Goal: Information Seeking & Learning: Learn about a topic

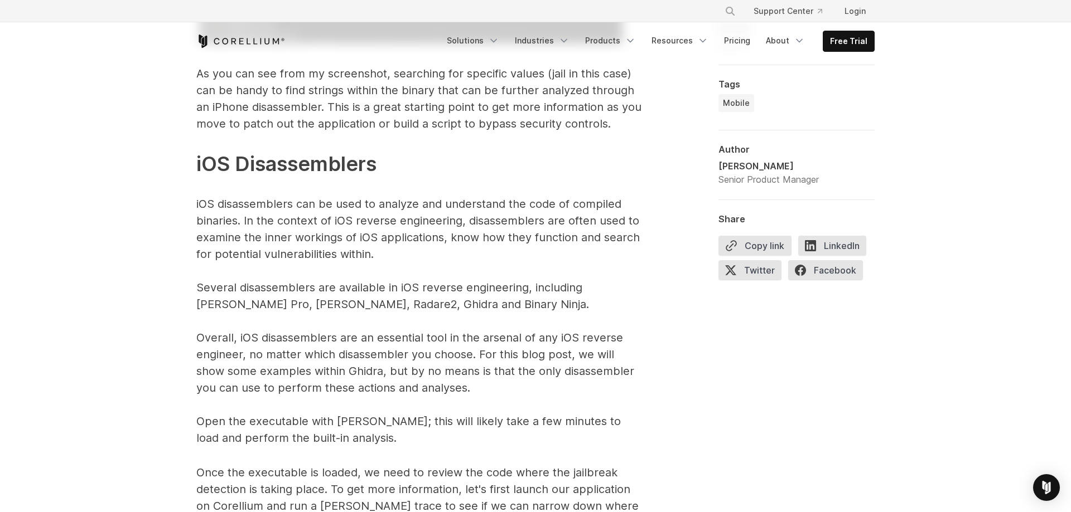
click at [396, 207] on p "The above command, as an example, will search for the word “jail” within the DV…" at bounding box center [419, 103] width 446 height 687
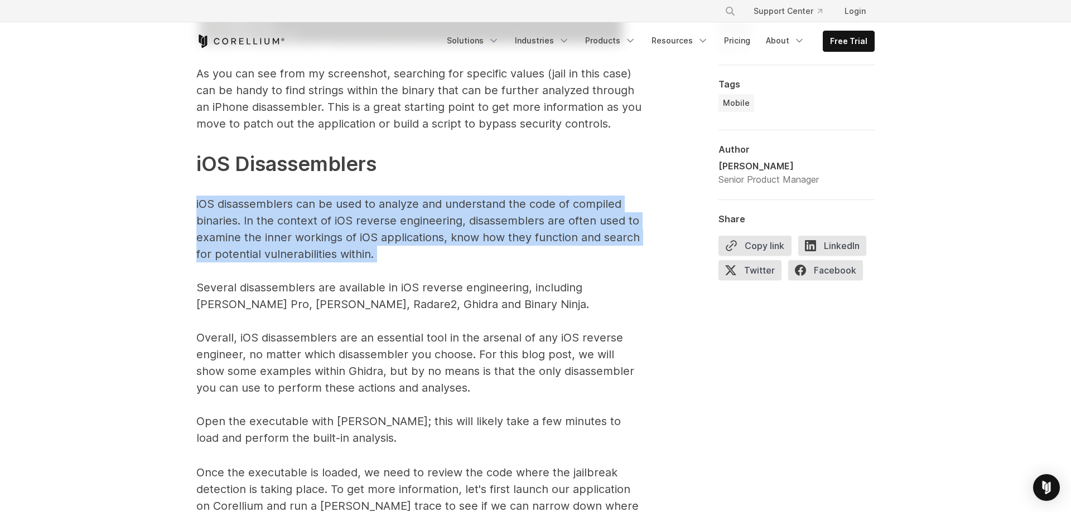
click at [396, 207] on p "The above command, as an example, will search for the word “jail” within the DV…" at bounding box center [419, 103] width 446 height 687
click at [369, 227] on p "The above command, as an example, will search for the word “jail” within the DV…" at bounding box center [419, 103] width 446 height 687
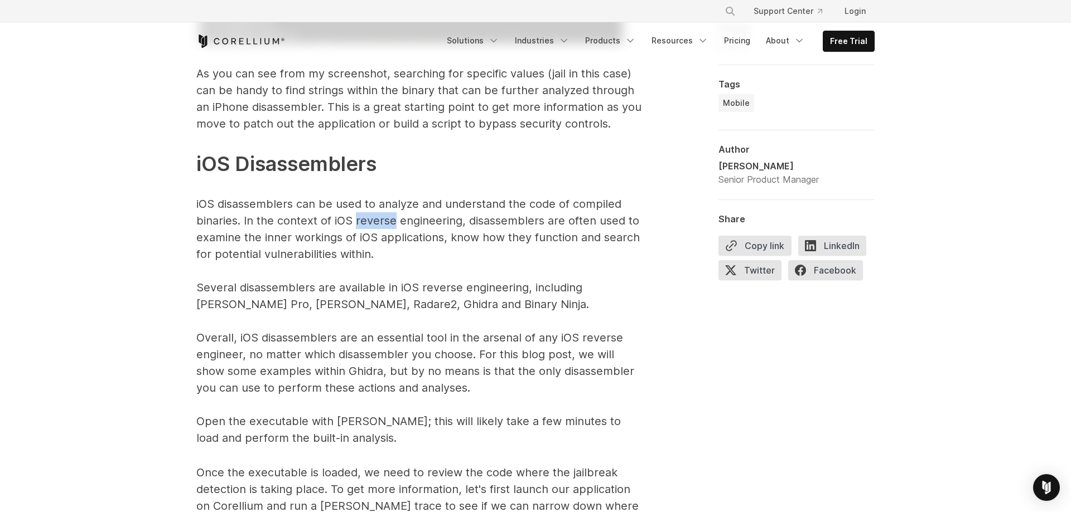
click at [369, 227] on p "The above command, as an example, will search for the word “jail” within the DV…" at bounding box center [419, 103] width 446 height 687
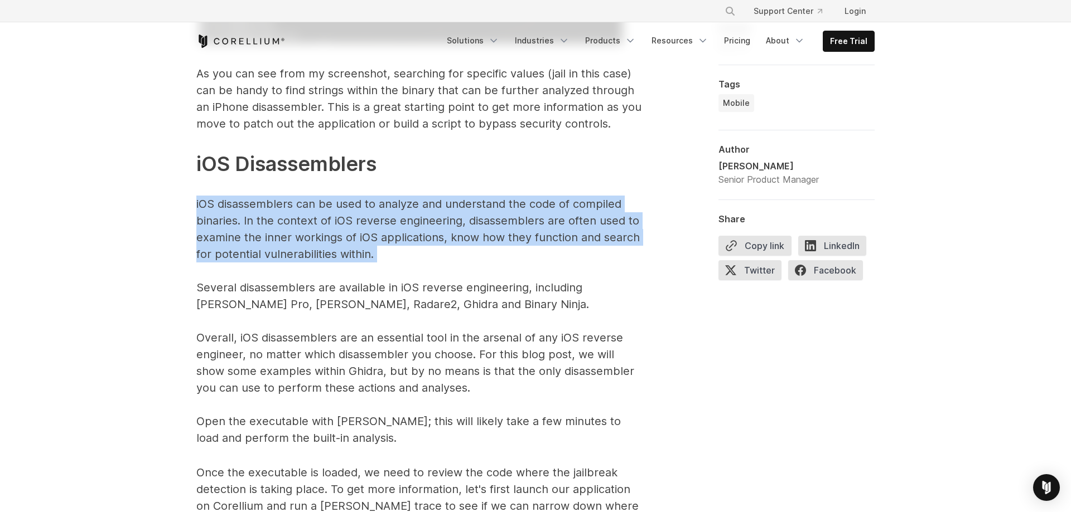
click at [369, 227] on p "The above command, as an example, will search for the word “jail” within the DV…" at bounding box center [419, 103] width 446 height 687
click at [401, 277] on p "The above command, as an example, will search for the word “jail” within the DV…" at bounding box center [419, 103] width 446 height 687
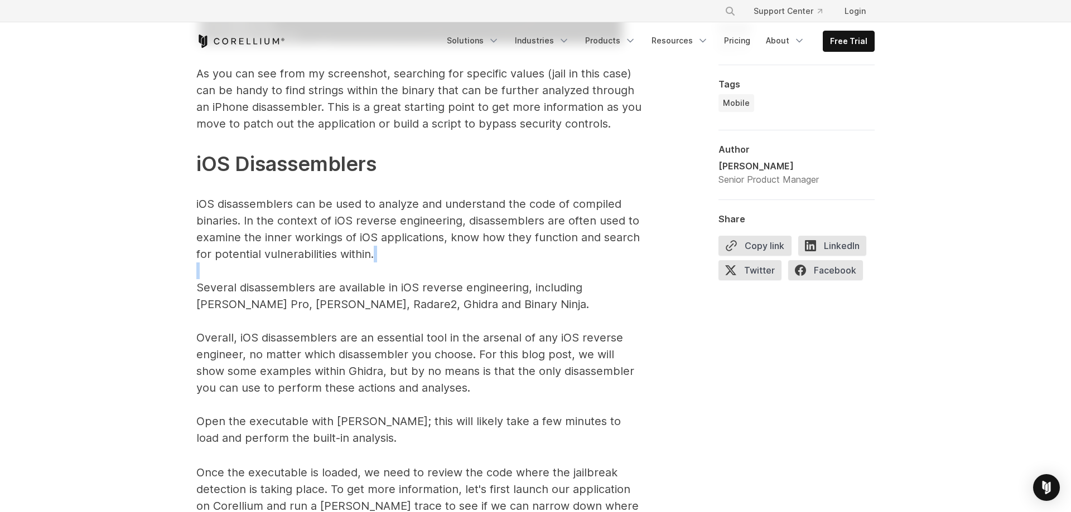
click at [401, 277] on p "The above command, as an example, will search for the word “jail” within the DV…" at bounding box center [419, 103] width 446 height 687
click at [397, 281] on p "The above command, as an example, will search for the word “jail” within the DV…" at bounding box center [419, 103] width 446 height 687
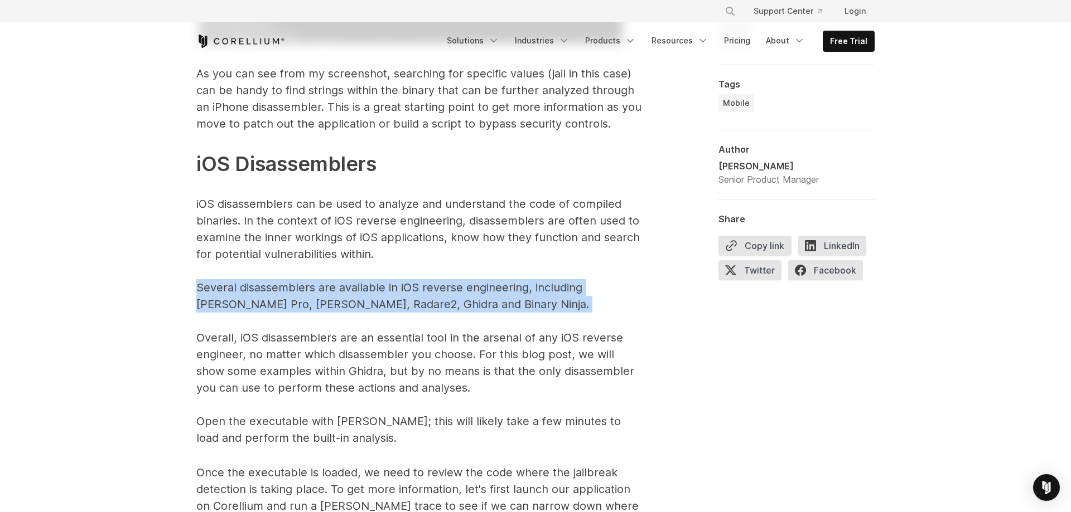
click at [397, 281] on p "The above command, as an example, will search for the word “jail” within the DV…" at bounding box center [419, 103] width 446 height 687
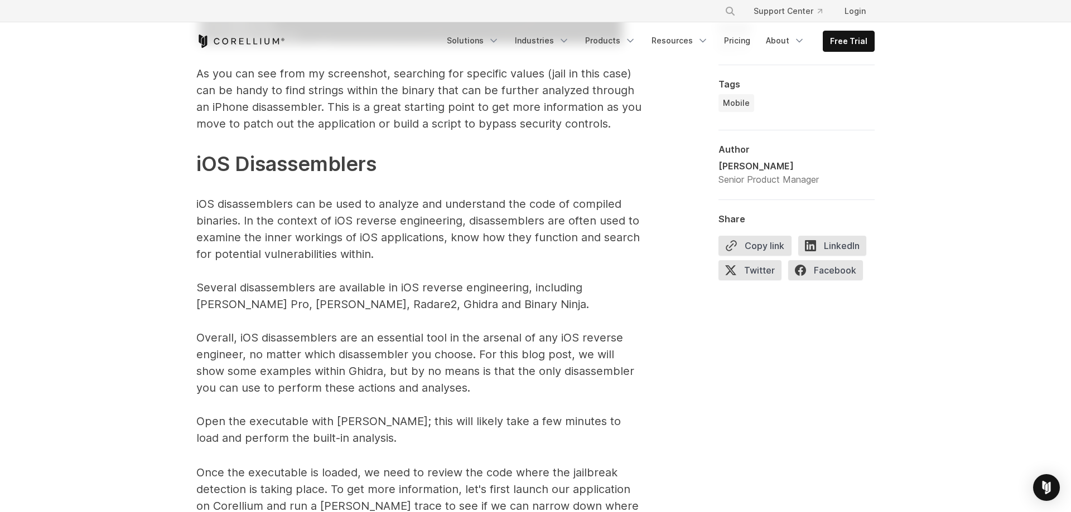
click at [443, 376] on p "The above command, as an example, will search for the word “jail” within the DV…" at bounding box center [419, 103] width 446 height 687
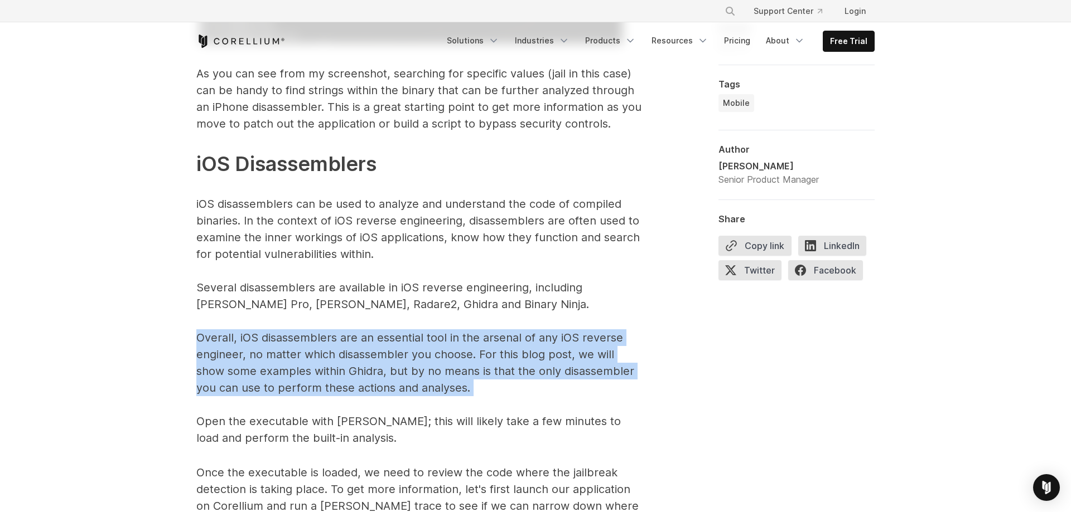
click at [443, 376] on p "The above command, as an example, will search for the word “jail” within the DV…" at bounding box center [419, 103] width 446 height 687
click at [340, 303] on p "The above command, as an example, will search for the word “jail” within the DV…" at bounding box center [419, 103] width 446 height 687
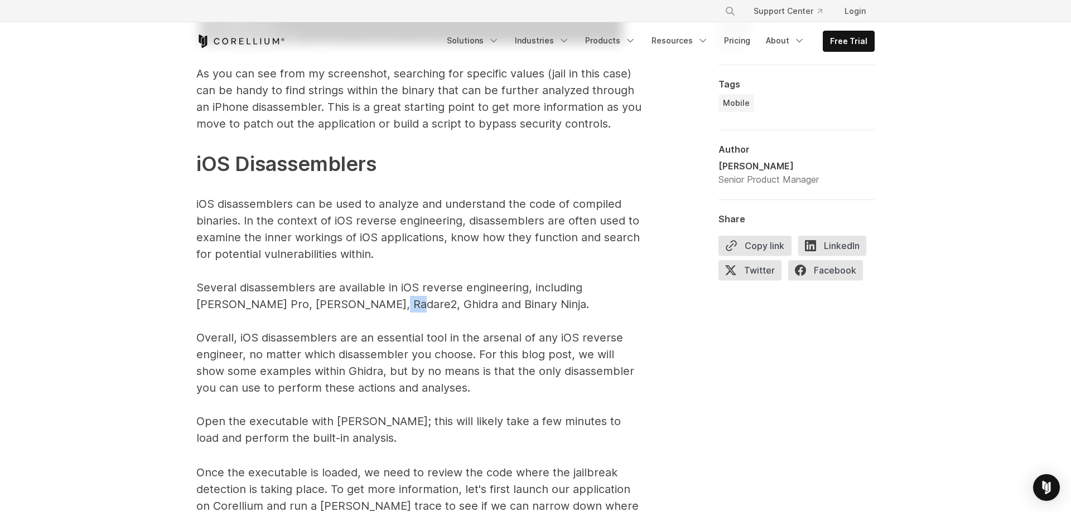
click at [340, 303] on p "The above command, as an example, will search for the word “jail” within the DV…" at bounding box center [419, 103] width 446 height 687
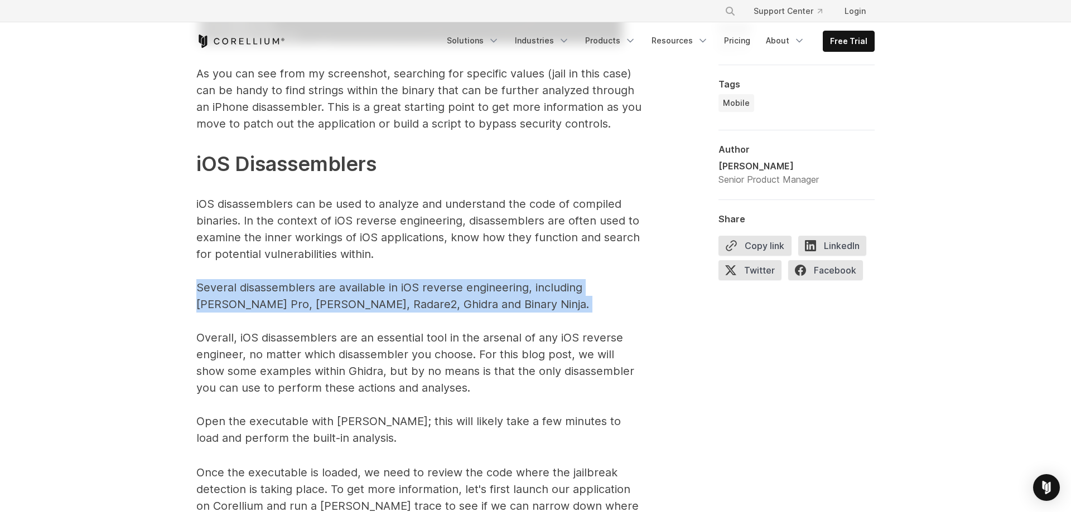
click at [340, 303] on p "The above command, as an example, will search for the word “jail” within the DV…" at bounding box center [419, 103] width 446 height 687
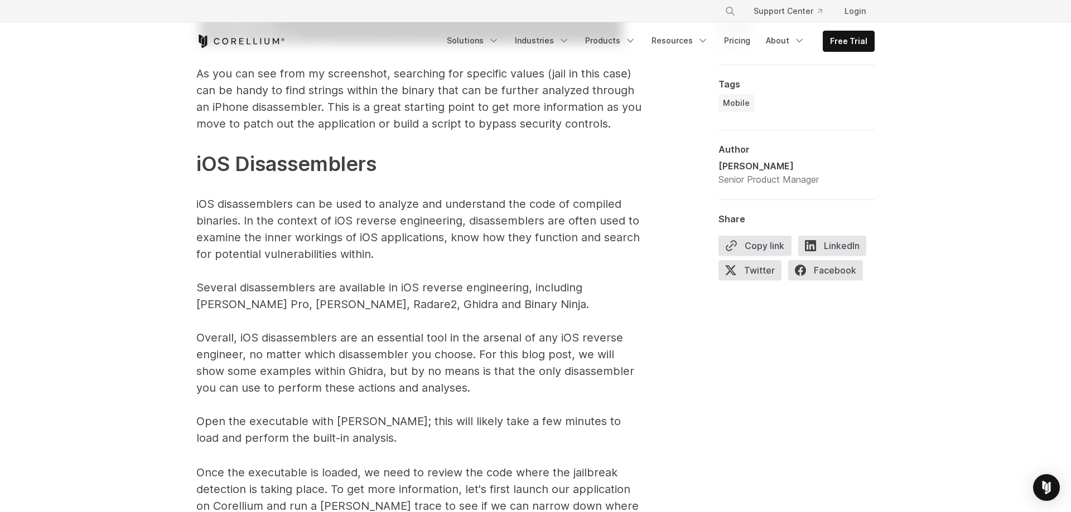
click at [415, 258] on p "The above command, as an example, will search for the word “jail” within the DV…" at bounding box center [419, 103] width 446 height 687
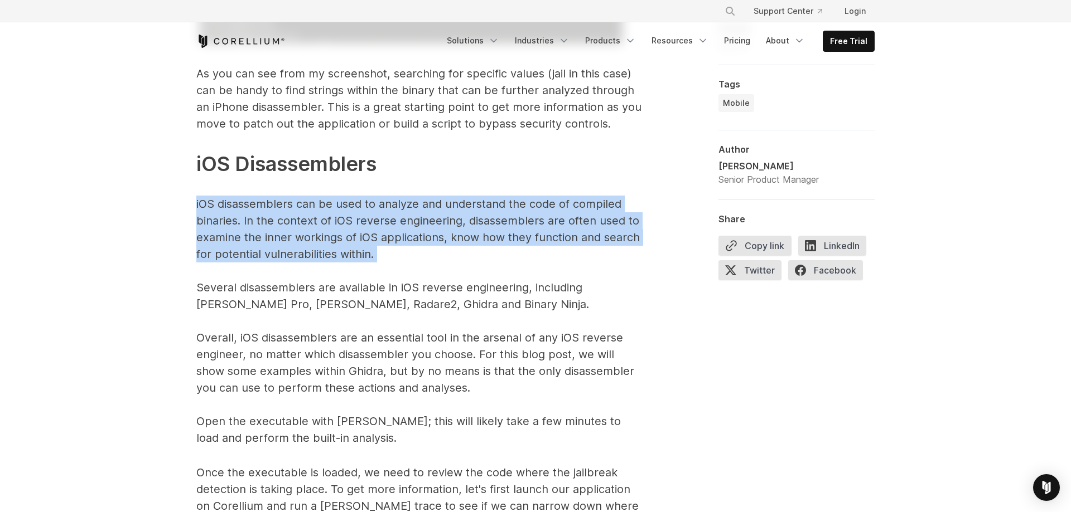
click at [415, 258] on p "The above command, as an example, will search for the word “jail” within the DV…" at bounding box center [419, 103] width 446 height 687
click at [362, 114] on p "The above command, as an example, will search for the word “jail” within the DV…" at bounding box center [419, 103] width 446 height 687
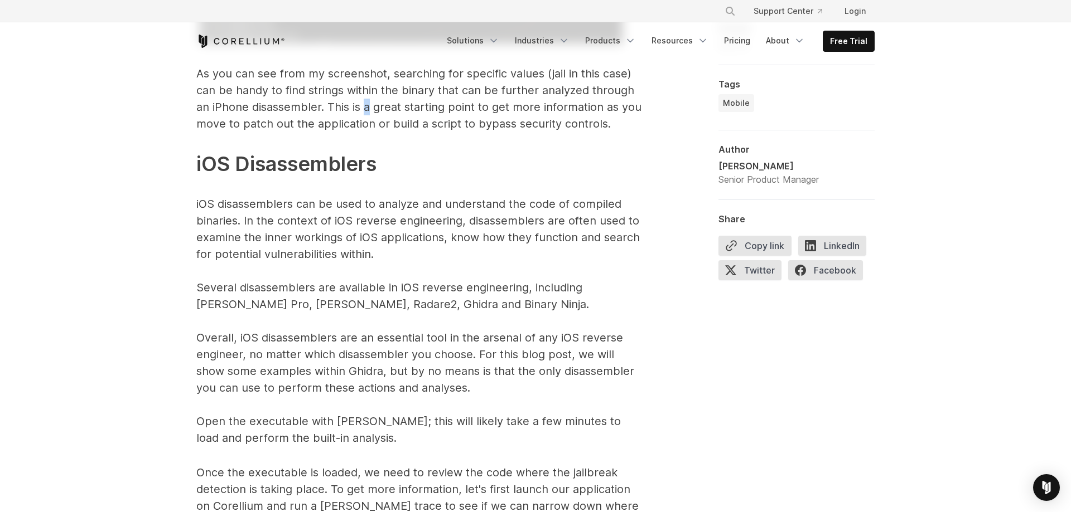
click at [362, 114] on p "The above command, as an example, will search for the word “jail” within the DV…" at bounding box center [419, 103] width 446 height 687
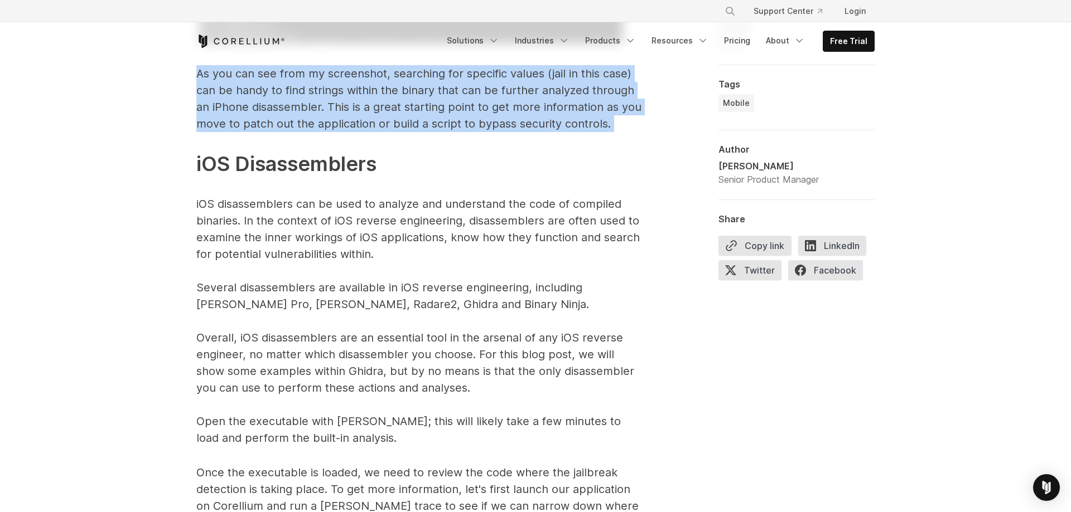
click at [362, 114] on p "The above command, as an example, will search for the word “jail” within the DV…" at bounding box center [419, 103] width 446 height 687
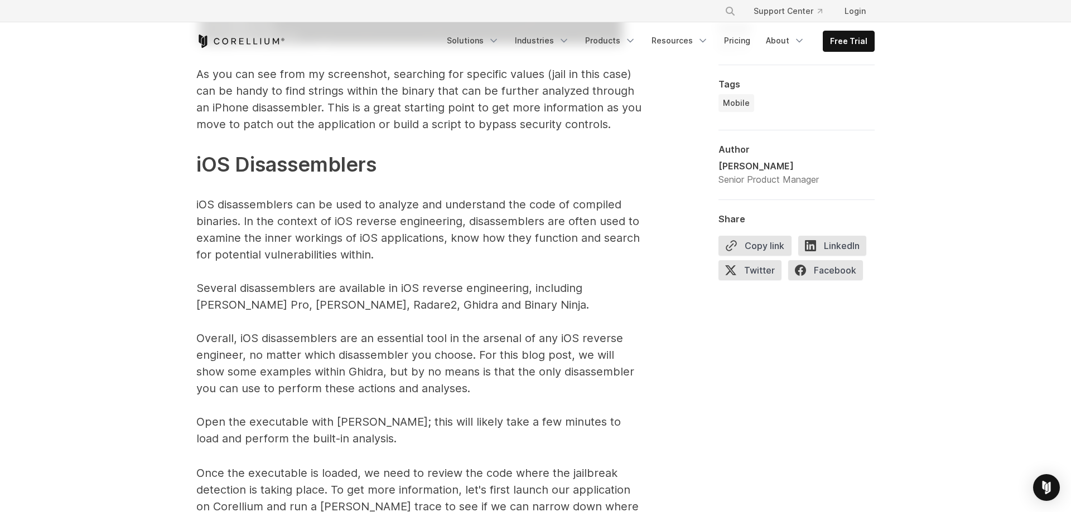
click at [380, 235] on p "The above command, as an example, will search for the word “jail” within the DV…" at bounding box center [419, 103] width 446 height 687
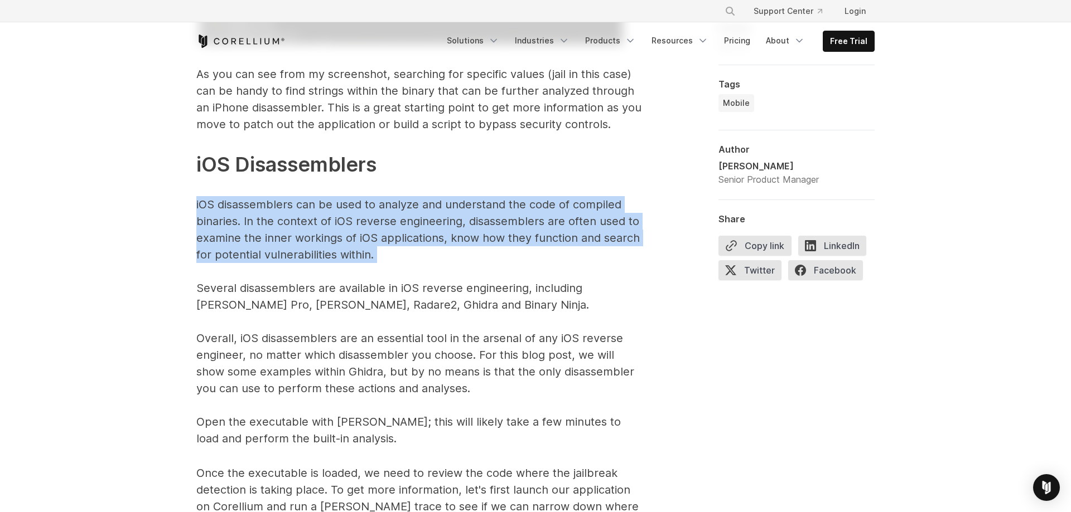
click at [380, 235] on p "The above command, as an example, will search for the word “jail” within the DV…" at bounding box center [419, 103] width 446 height 687
click at [333, 217] on p "The above command, as an example, will search for the word “jail” within the DV…" at bounding box center [419, 103] width 446 height 687
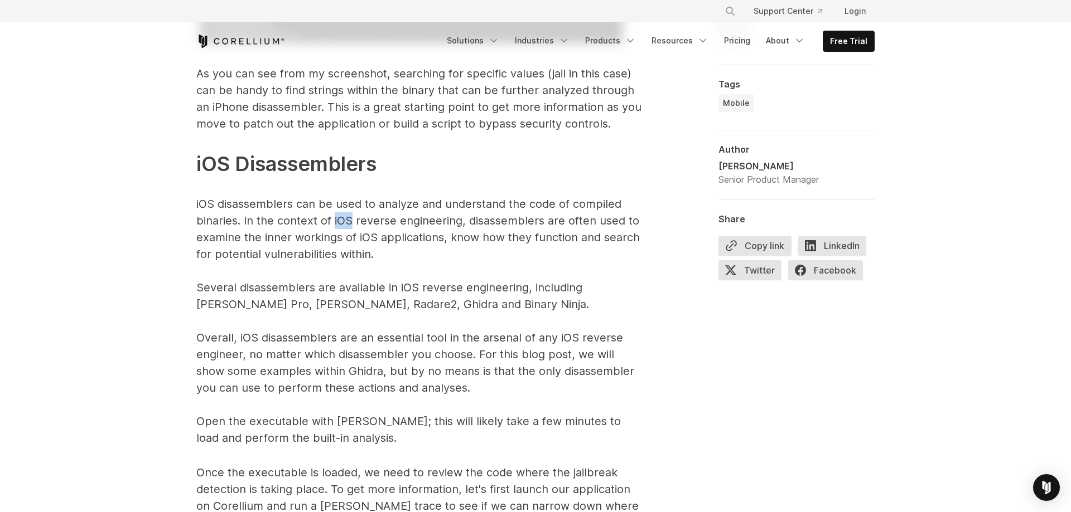
click at [333, 217] on p "The above command, as an example, will search for the word “jail” within the DV…" at bounding box center [419, 103] width 446 height 687
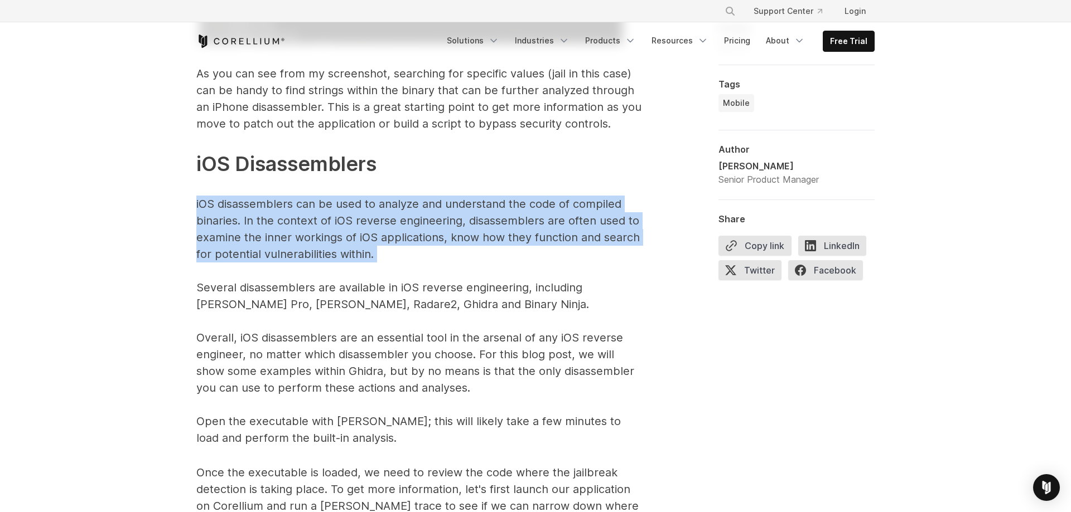
click at [333, 217] on p "The above command, as an example, will search for the word “jail” within the DV…" at bounding box center [419, 103] width 446 height 687
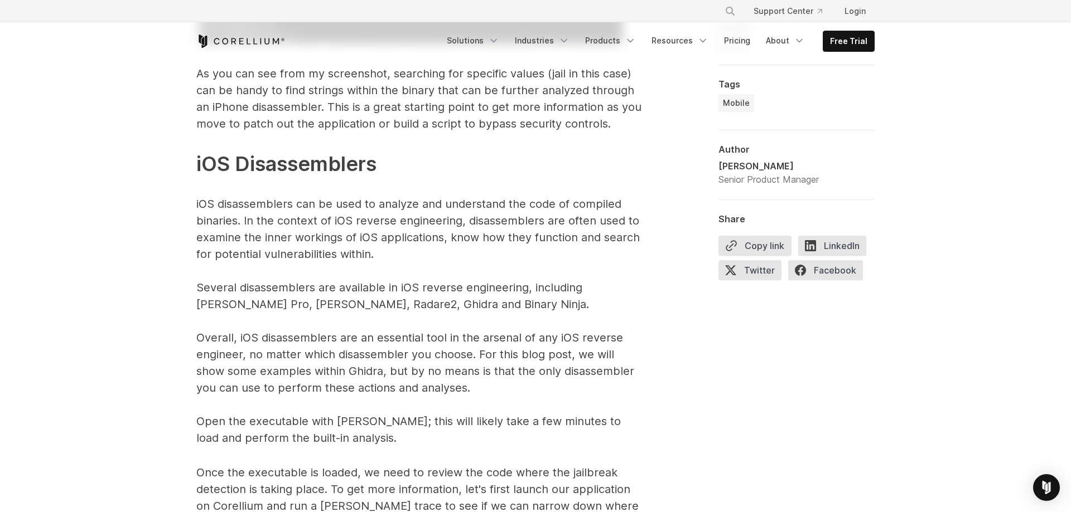
click at [400, 294] on p "The above command, as an example, will search for the word “jail” within the DV…" at bounding box center [419, 103] width 446 height 687
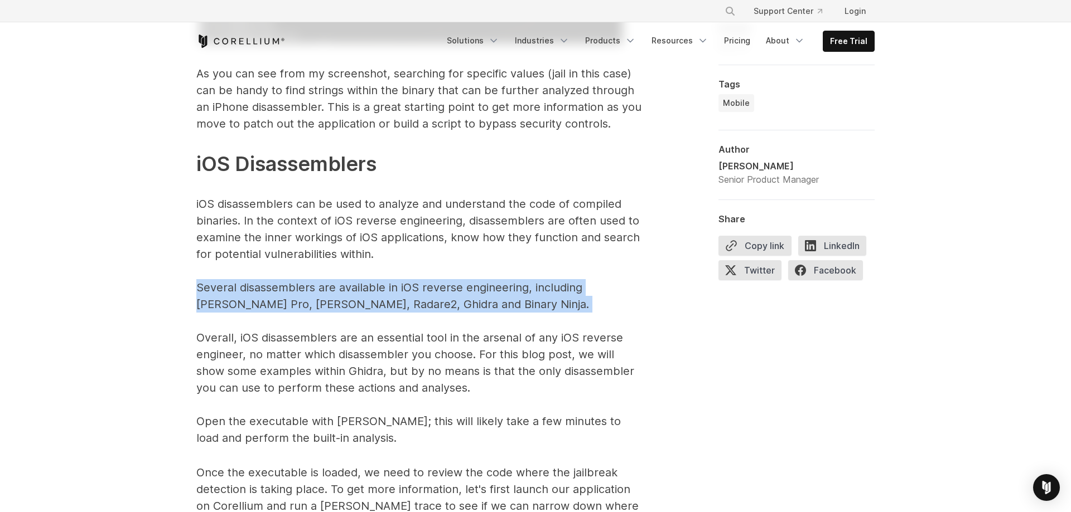
click at [400, 294] on p "The above command, as an example, will search for the word “jail” within the DV…" at bounding box center [419, 103] width 446 height 687
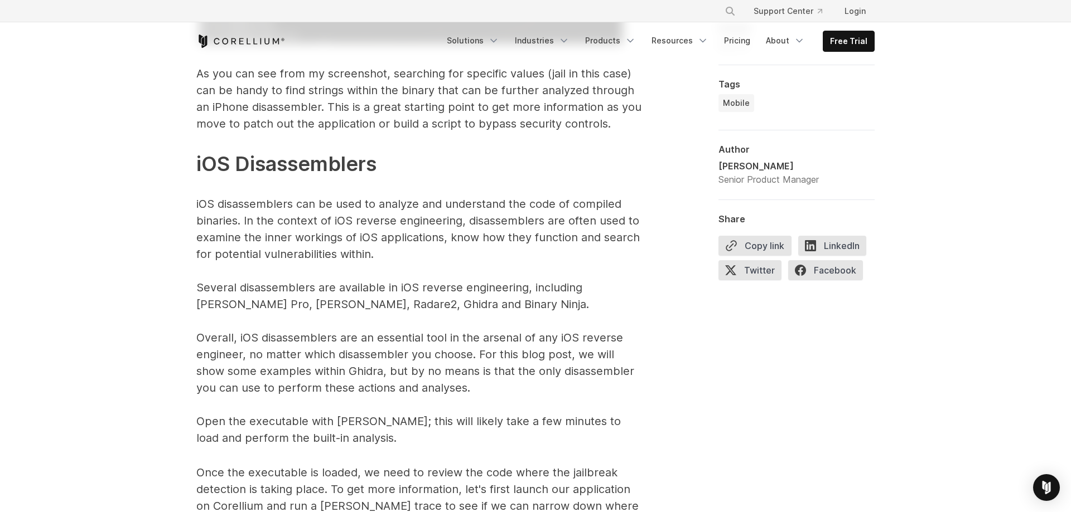
click at [457, 347] on p "The above command, as an example, will search for the word “jail” within the DV…" at bounding box center [419, 103] width 446 height 687
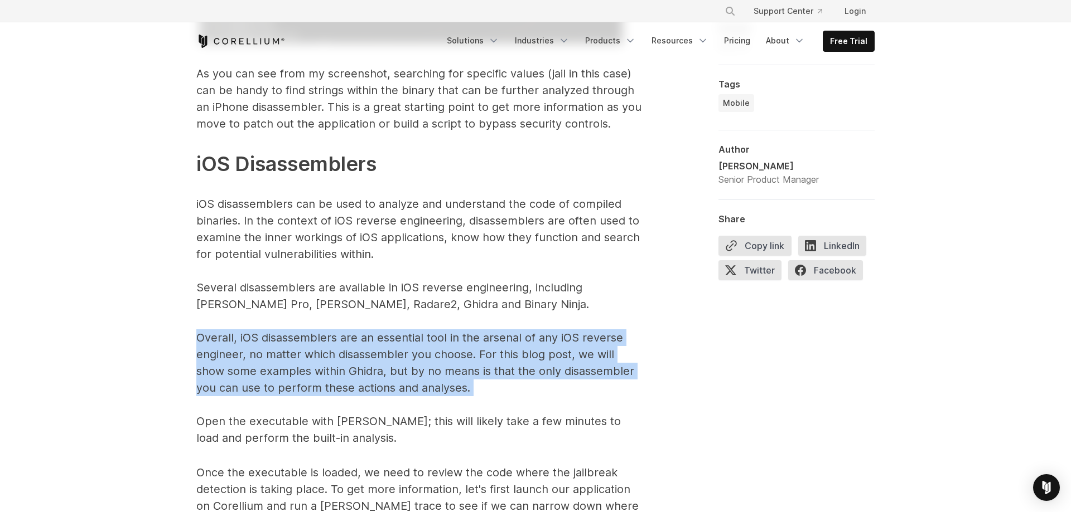
click at [457, 347] on p "The above command, as an example, will search for the word “jail” within the DV…" at bounding box center [419, 103] width 446 height 687
